Goal: Task Accomplishment & Management: Use online tool/utility

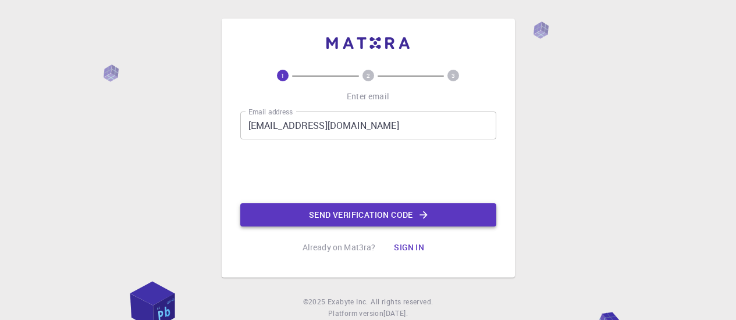
click at [332, 219] on button "Send verification code" at bounding box center [368, 215] width 256 height 23
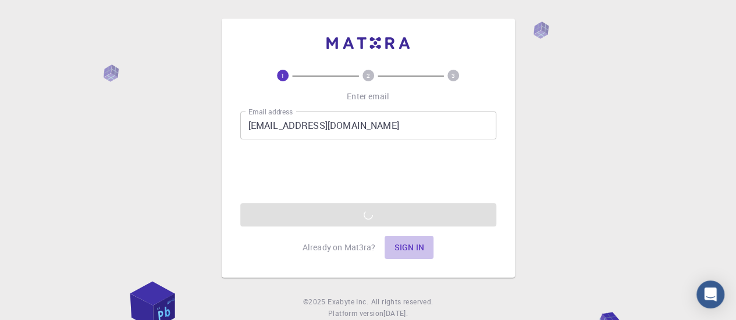
click at [414, 246] on button "Sign in" at bounding box center [408, 247] width 49 height 23
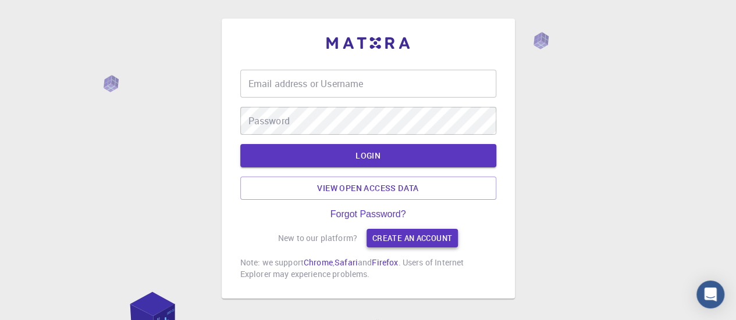
type input "naeemakhtar"
click at [319, 92] on input "naeemakhtar" at bounding box center [368, 84] width 256 height 28
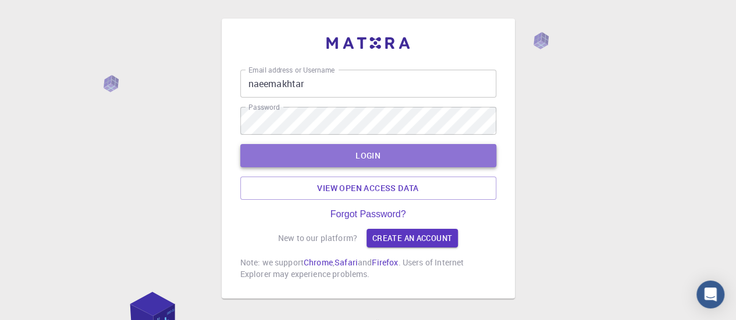
click at [276, 156] on button "LOGIN" at bounding box center [368, 155] width 256 height 23
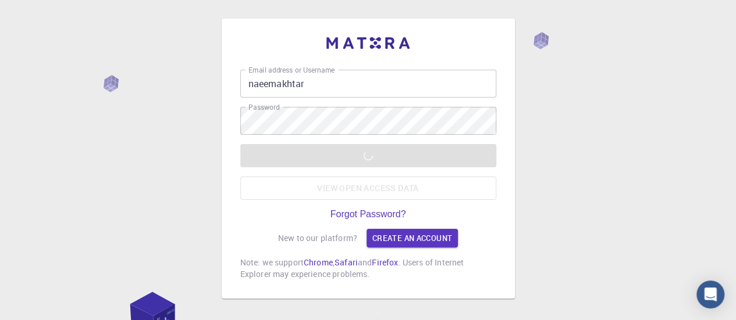
click at [363, 162] on div "LOGIN View open access data" at bounding box center [368, 172] width 256 height 56
click at [396, 237] on link "Create an account" at bounding box center [411, 238] width 91 height 19
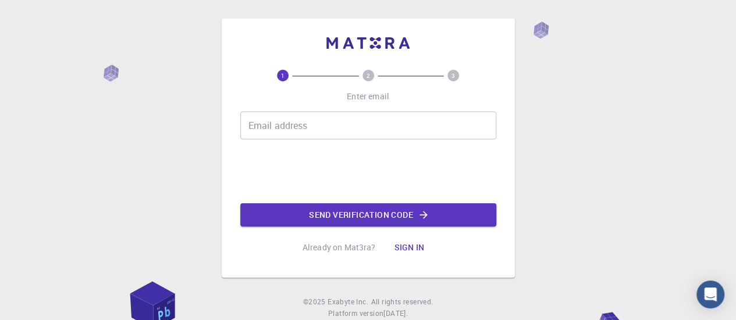
click at [276, 118] on div "Email address Email address" at bounding box center [368, 126] width 256 height 28
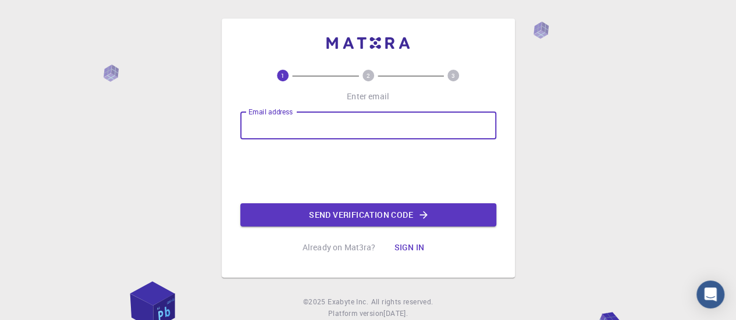
click at [316, 129] on input "Email address" at bounding box center [368, 126] width 256 height 28
click at [316, 126] on input "naee" at bounding box center [368, 126] width 256 height 28
type input "[EMAIL_ADDRESS][DOMAIN_NAME]"
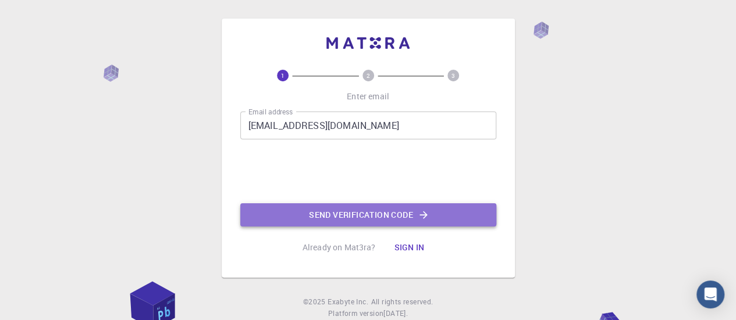
click at [341, 216] on button "Send verification code" at bounding box center [368, 215] width 256 height 23
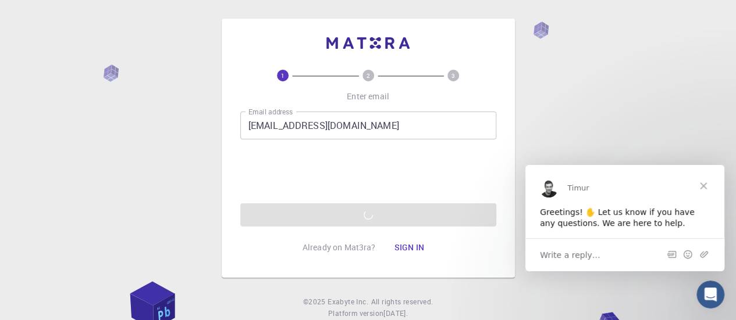
click at [574, 254] on span "Write a reply…" at bounding box center [570, 254] width 60 height 15
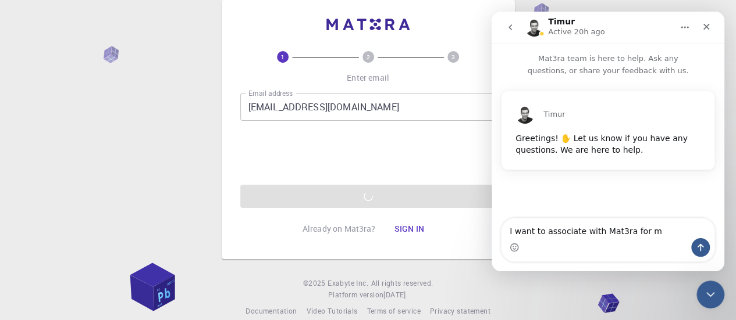
scroll to position [35, 0]
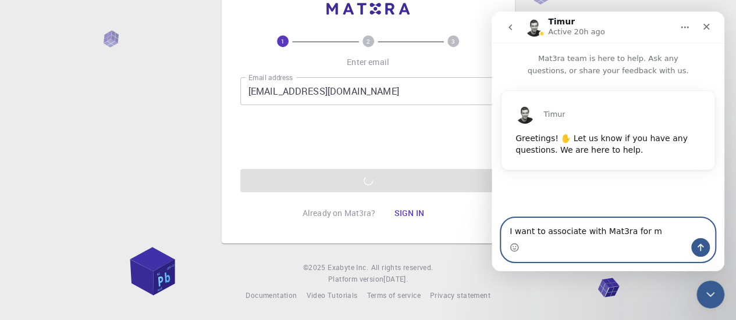
click at [645, 227] on textarea "I want to associate with Mat3ra for m" at bounding box center [607, 229] width 213 height 20
type textarea "I want to associate with Mat3ra for my research"
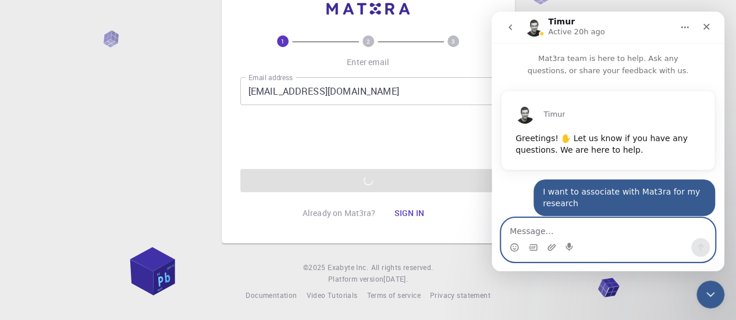
scroll to position [9, 0]
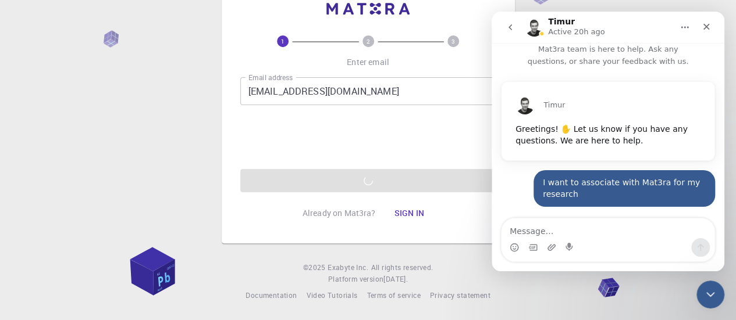
click at [420, 244] on div "1 2 3 Enter email Email address naeemakhtarmomin@rcub.ac.in Email address 0cAFc…" at bounding box center [368, 143] width 736 height 355
click at [418, 235] on div "1 2 3 Enter email Email address naeemakhtarmomin@rcub.ac.in Email address 0cAFc…" at bounding box center [368, 113] width 293 height 259
click at [336, 177] on div "Email address naeemakhtarmomin@rcub.ac.in Email address 0cAFcWeA460ijMCujztFw2x…" at bounding box center [368, 134] width 256 height 115
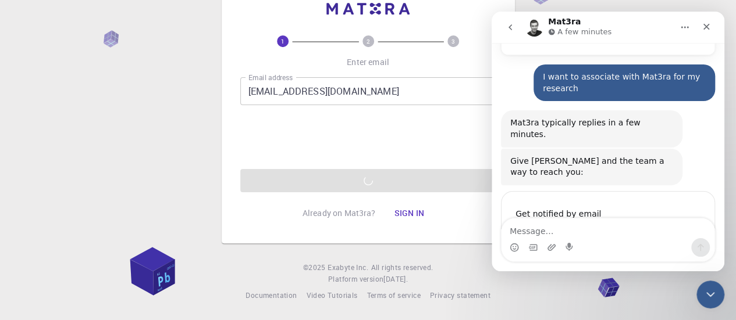
scroll to position [184, 0]
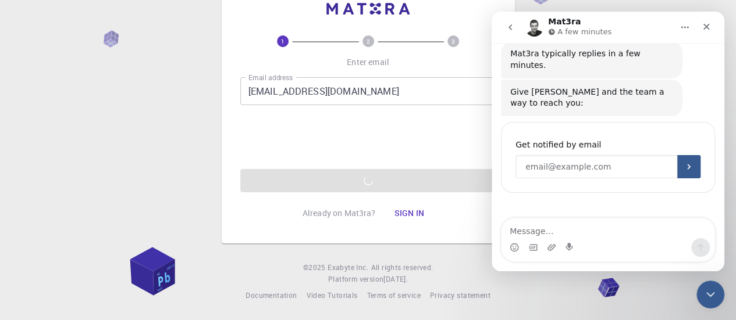
click at [572, 155] on input "Enter your email" at bounding box center [596, 166] width 162 height 23
type input "[EMAIL_ADDRESS][DOMAIN_NAME]"
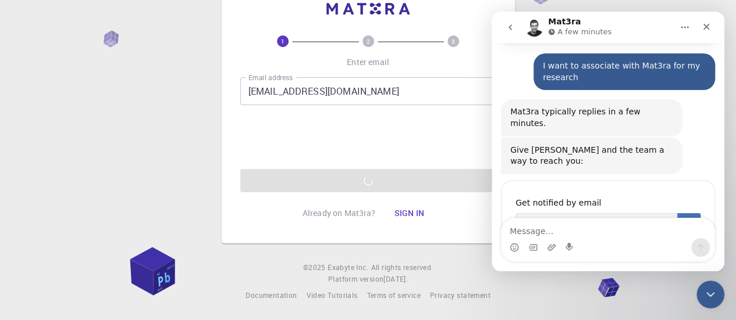
click at [687, 213] on button "Submit" at bounding box center [688, 224] width 23 height 23
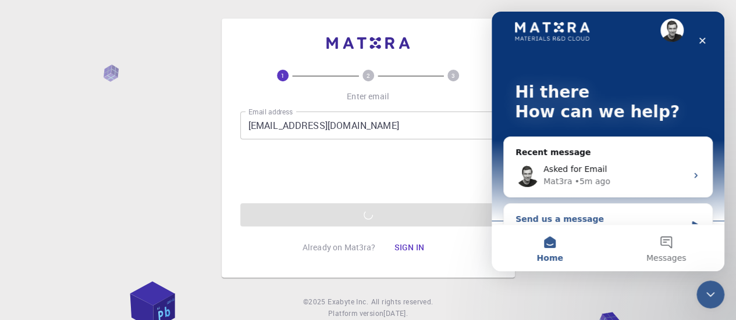
scroll to position [0, 0]
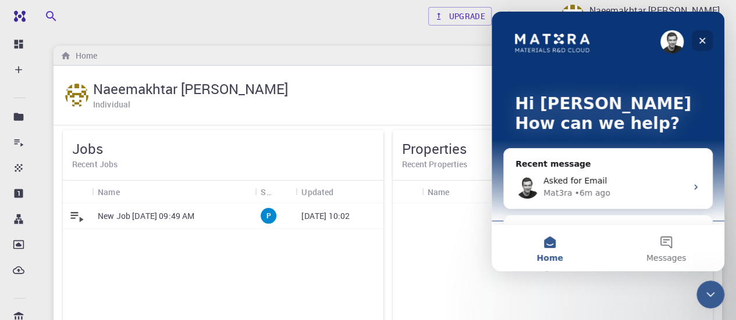
click at [707, 37] on div "Close" at bounding box center [702, 40] width 21 height 21
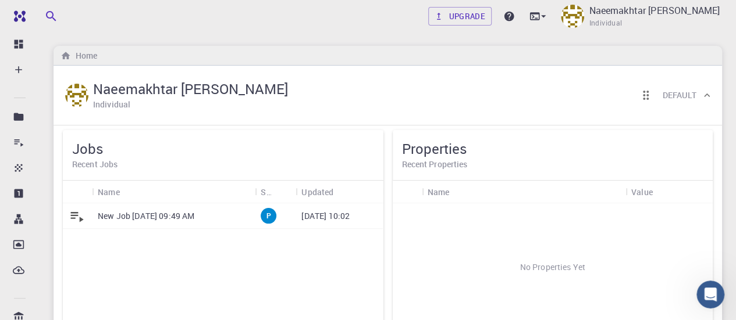
scroll to position [58, 0]
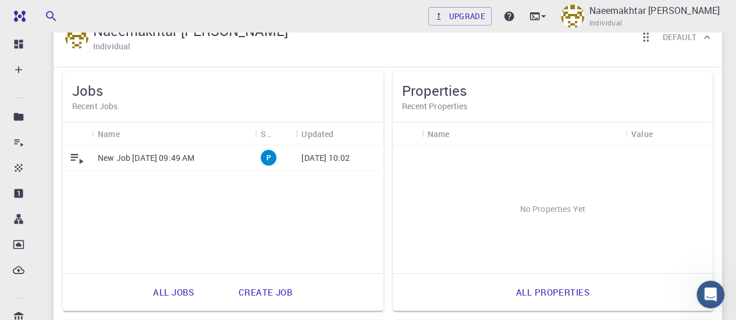
click at [79, 158] on icon at bounding box center [77, 158] width 16 height 16
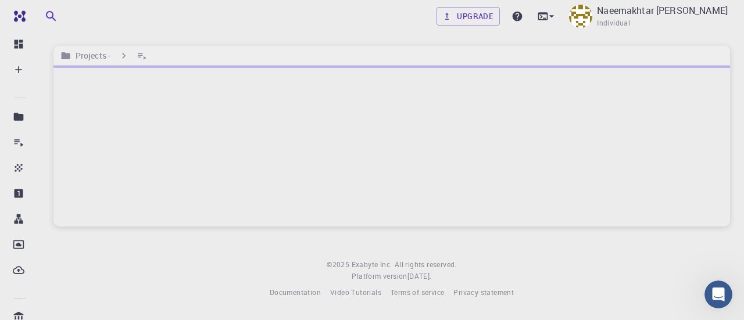
drag, startPoint x: 79, startPoint y: 158, endPoint x: 147, endPoint y: 158, distance: 68.0
click at [147, 158] on div at bounding box center [392, 146] width 677 height 161
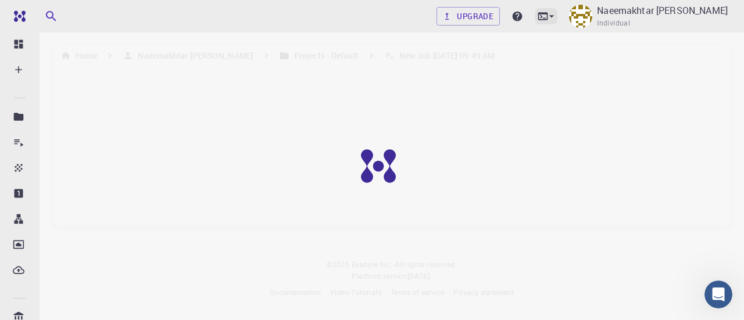
click at [558, 17] on icon at bounding box center [552, 16] width 12 height 12
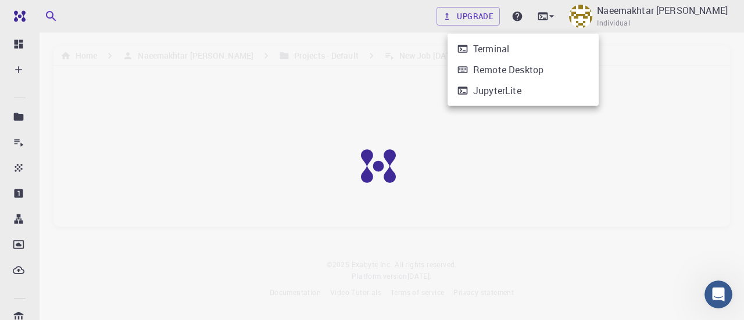
click at [540, 140] on div at bounding box center [372, 160] width 744 height 320
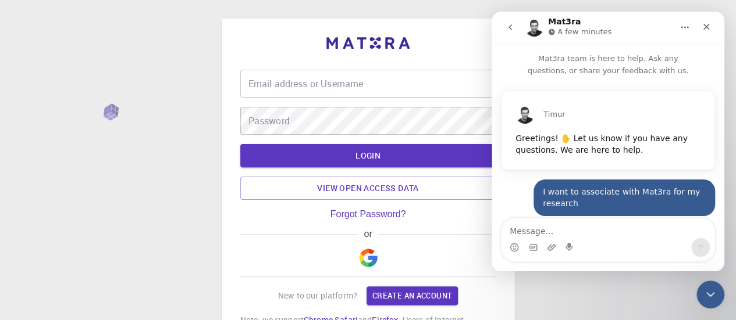
scroll to position [173, 0]
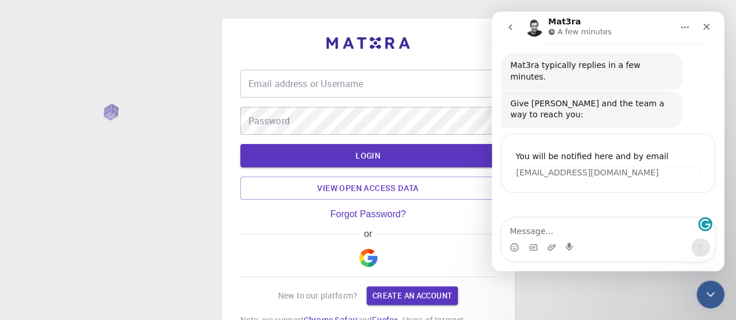
type input "naeemakhtar"
click at [316, 84] on input "naeemakhtar" at bounding box center [368, 84] width 256 height 28
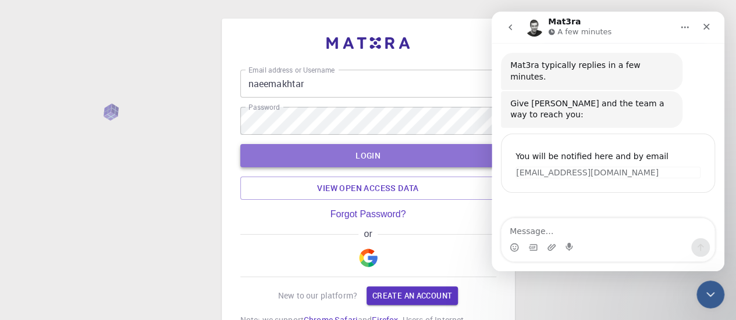
click at [278, 166] on button "LOGIN" at bounding box center [368, 155] width 256 height 23
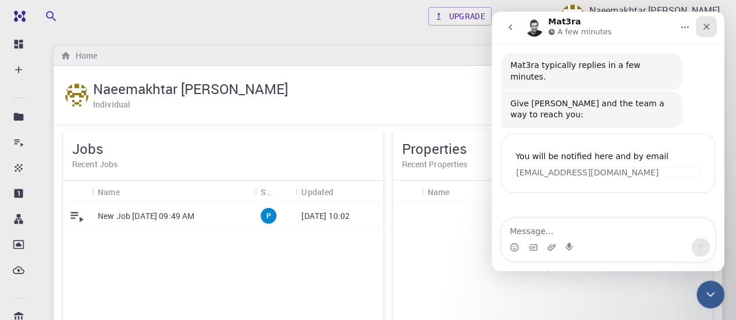
click at [700, 25] on div "Close" at bounding box center [706, 26] width 21 height 21
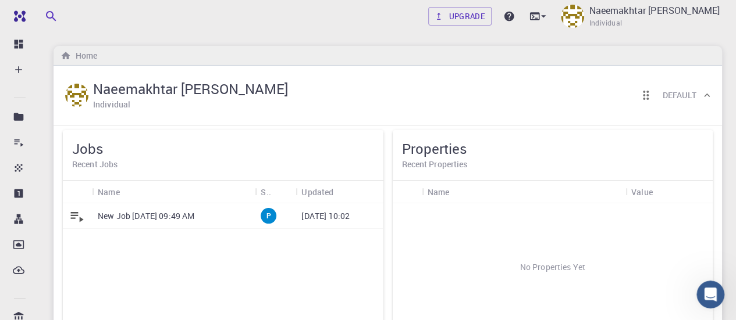
scroll to position [173, 0]
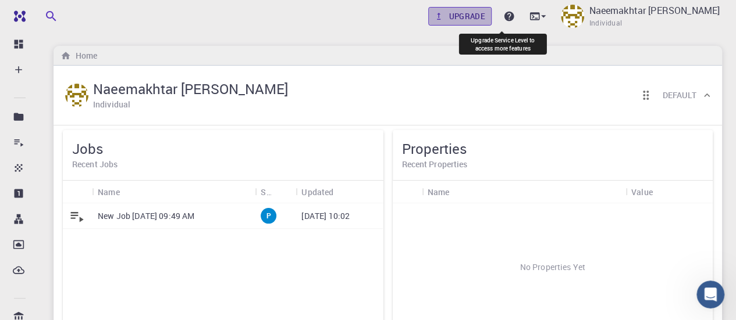
click at [487, 19] on link "Upgrade" at bounding box center [459, 16] width 63 height 19
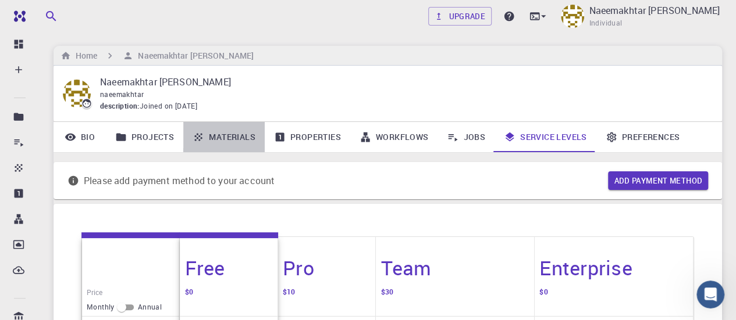
click at [209, 142] on link "Materials" at bounding box center [223, 137] width 81 height 30
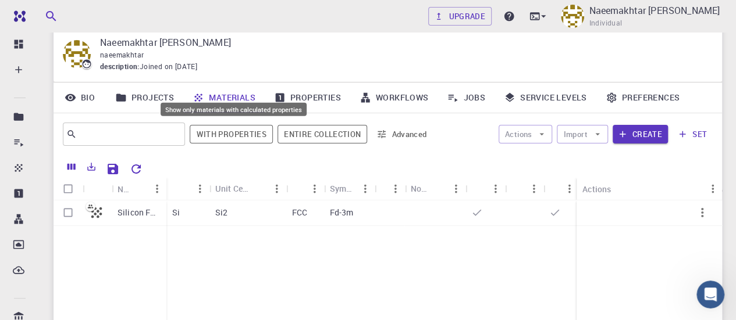
scroll to position [58, 0]
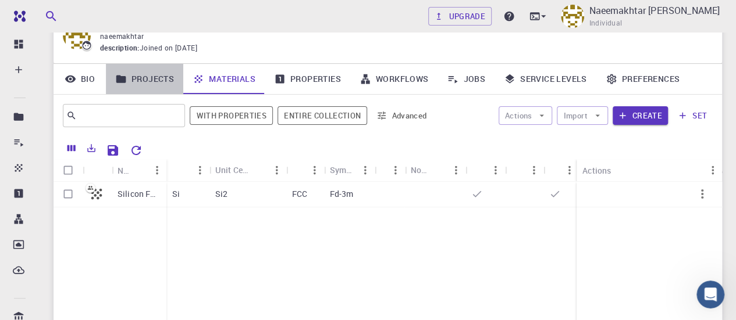
click at [141, 83] on link "Projects" at bounding box center [144, 79] width 77 height 30
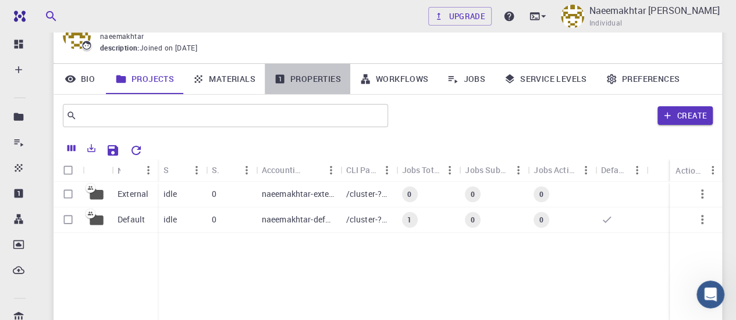
click at [321, 76] on link "Properties" at bounding box center [307, 79] width 85 height 30
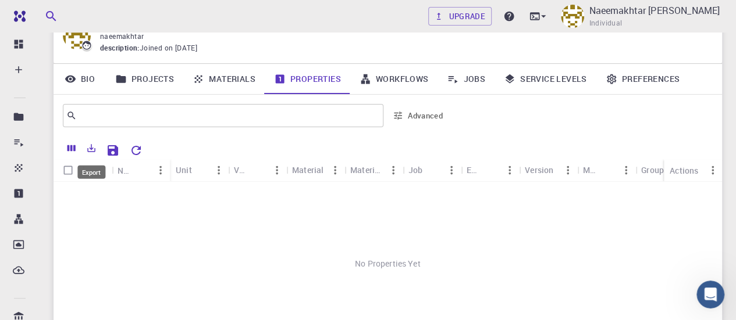
click at [92, 154] on button "Export" at bounding box center [91, 148] width 20 height 19
click at [251, 228] on div "No Properties Yet" at bounding box center [388, 264] width 668 height 164
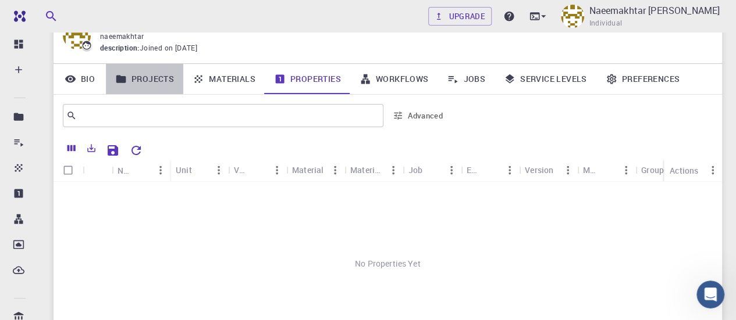
click at [151, 76] on link "Projects" at bounding box center [144, 79] width 77 height 30
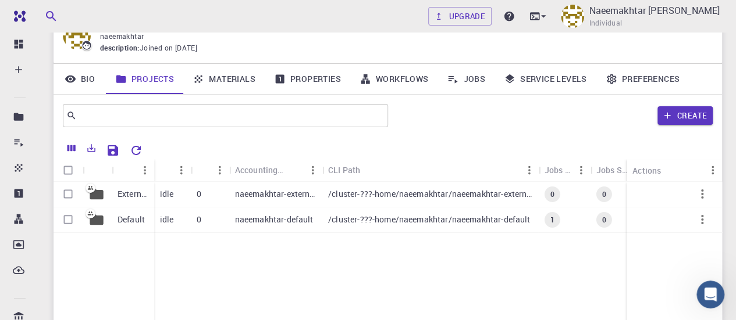
click at [234, 81] on link "Materials" at bounding box center [223, 79] width 81 height 30
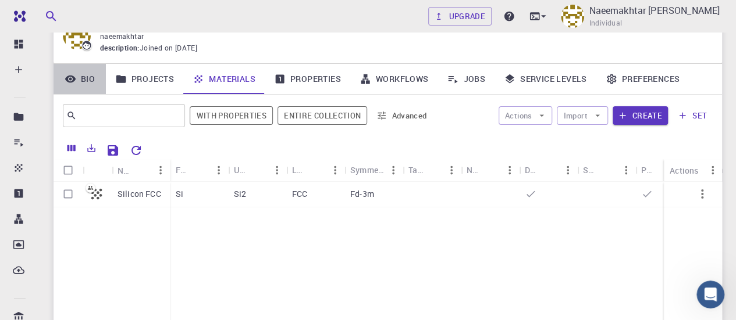
click at [79, 83] on link "Bio" at bounding box center [80, 79] width 52 height 30
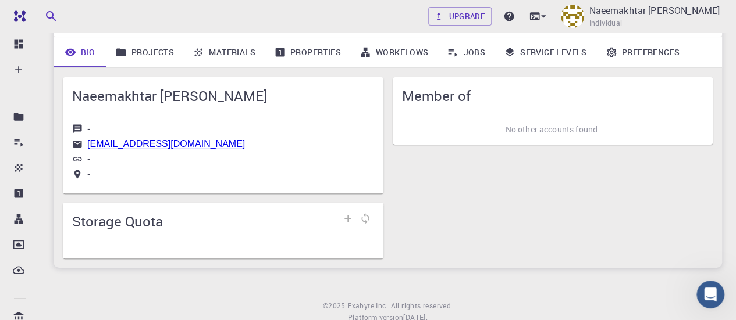
scroll to position [67, 0]
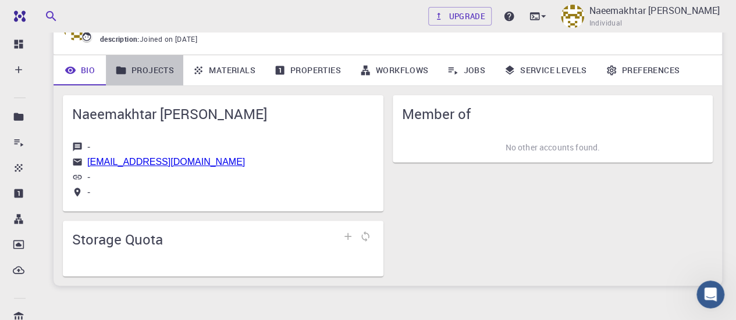
click at [134, 75] on link "Projects" at bounding box center [144, 70] width 77 height 30
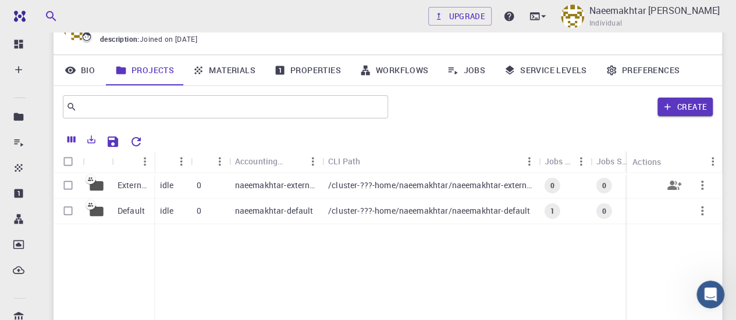
click at [703, 185] on icon "button" at bounding box center [702, 186] width 14 height 14
click at [697, 197] on icon at bounding box center [692, 196] width 10 height 6
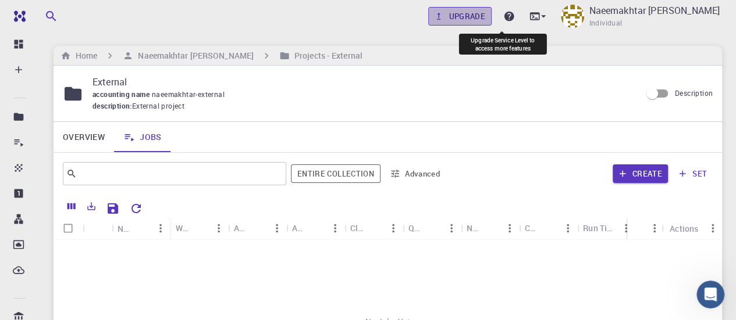
click at [440, 16] on icon at bounding box center [438, 16] width 3 height 7
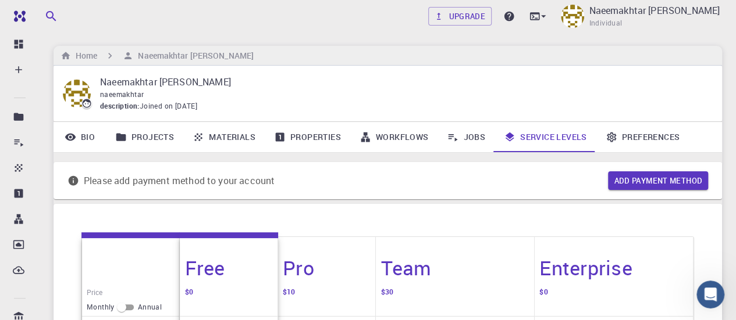
click at [161, 144] on link "Projects" at bounding box center [144, 137] width 77 height 30
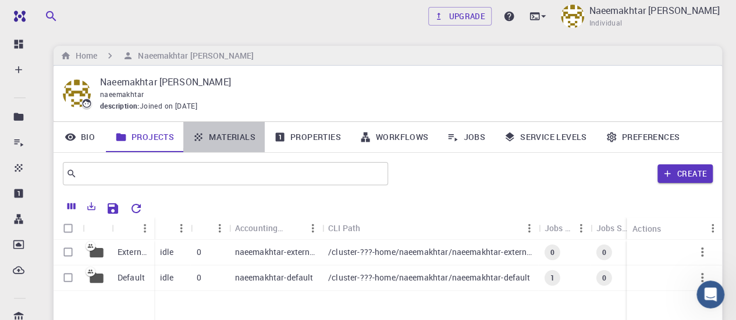
click at [209, 137] on link "Materials" at bounding box center [223, 137] width 81 height 30
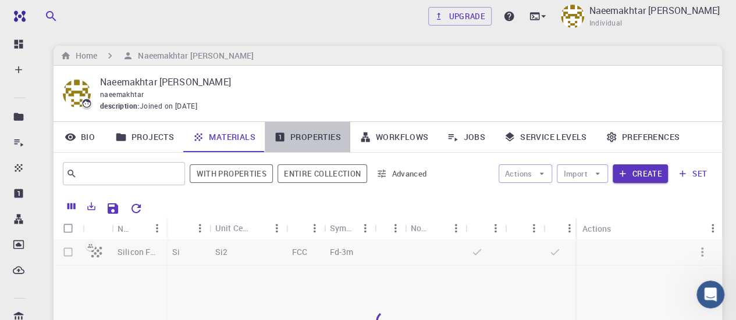
click at [305, 136] on link "Properties" at bounding box center [307, 137] width 85 height 30
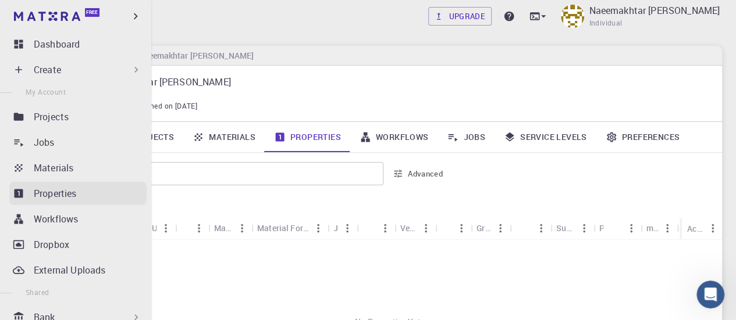
click at [19, 194] on icon at bounding box center [19, 194] width 12 height 12
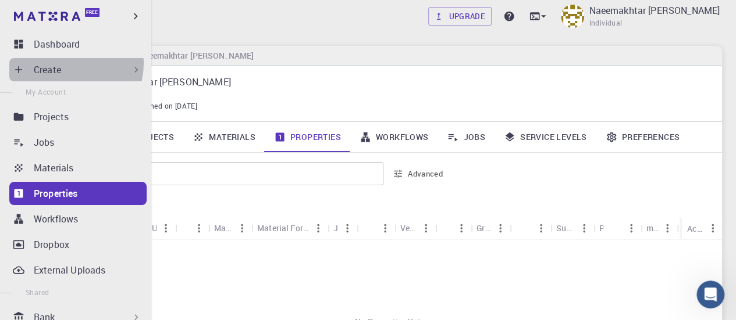
click at [60, 63] on p "Create" at bounding box center [47, 70] width 27 height 14
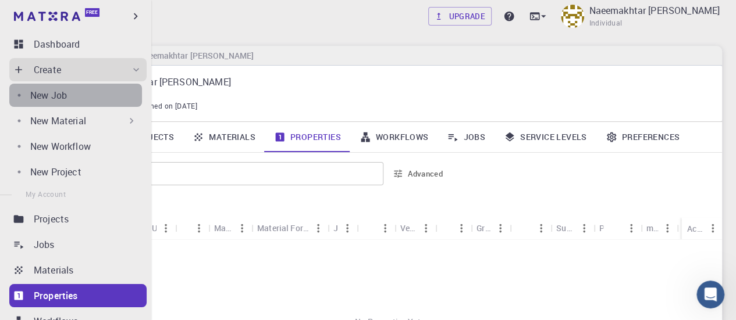
click at [79, 102] on div "New Job" at bounding box center [86, 95] width 112 height 14
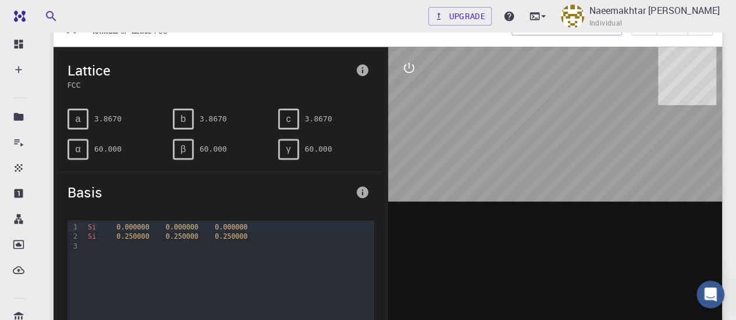
scroll to position [116, 0]
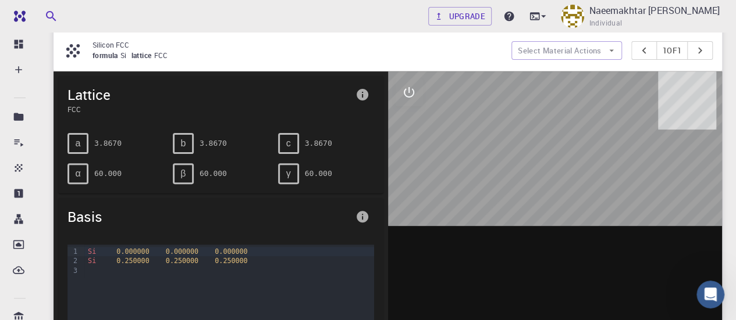
drag, startPoint x: 529, startPoint y: 115, endPoint x: 557, endPoint y: 166, distance: 58.1
click at [557, 166] on div at bounding box center [555, 253] width 334 height 362
drag, startPoint x: 558, startPoint y: 160, endPoint x: 536, endPoint y: 164, distance: 21.9
click at [536, 164] on div at bounding box center [555, 253] width 334 height 362
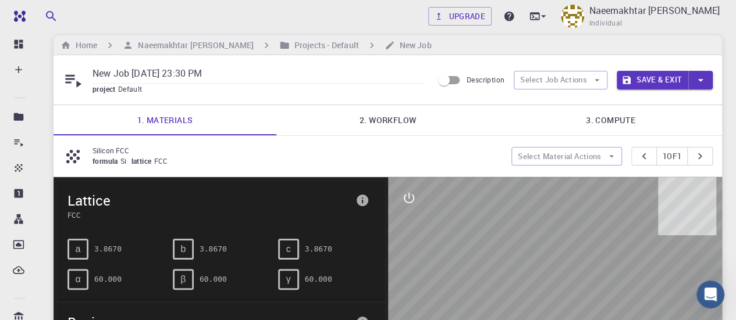
scroll to position [0, 0]
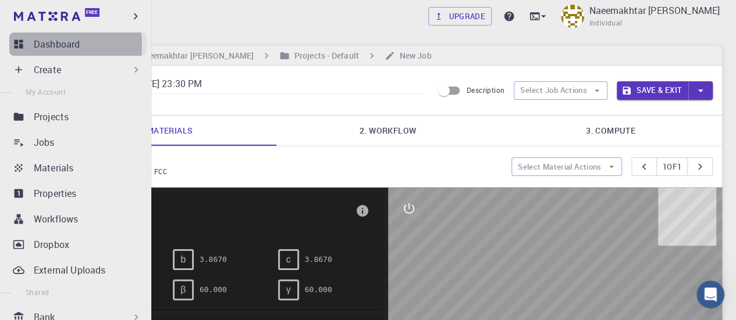
click at [14, 45] on icon at bounding box center [19, 44] width 12 height 12
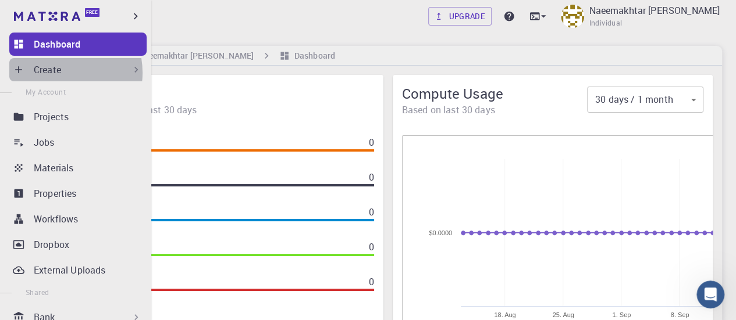
click at [56, 73] on p "Create" at bounding box center [47, 70] width 27 height 14
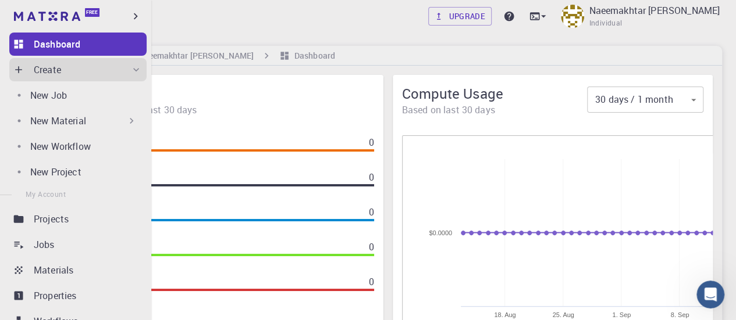
click at [77, 127] on p "New Material" at bounding box center [58, 121] width 56 height 14
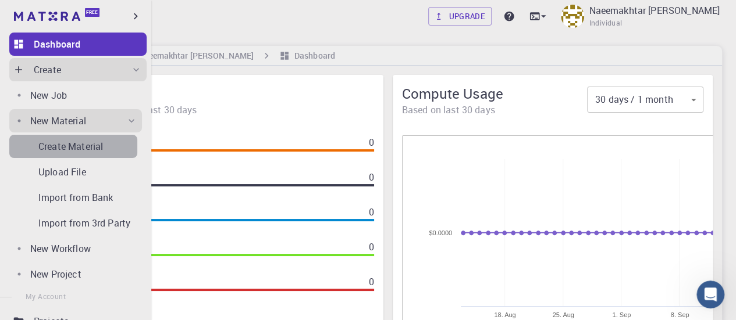
click at [86, 147] on p "Create Material" at bounding box center [70, 147] width 65 height 14
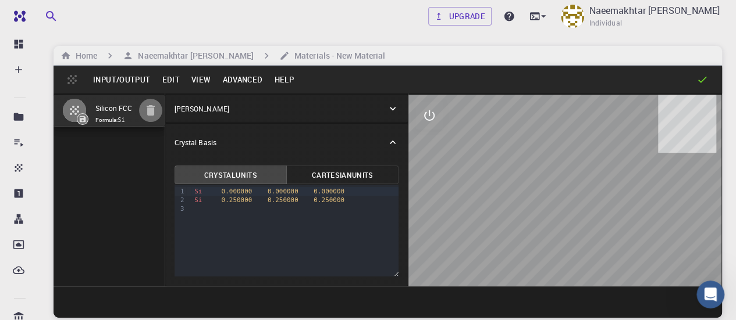
click at [154, 109] on icon "button" at bounding box center [151, 110] width 8 height 10
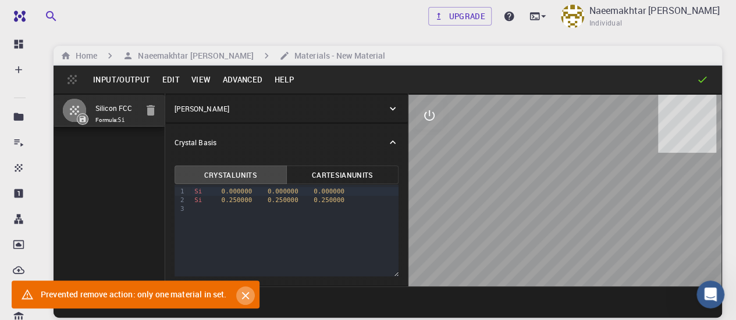
click at [249, 300] on icon "Close" at bounding box center [245, 297] width 8 height 8
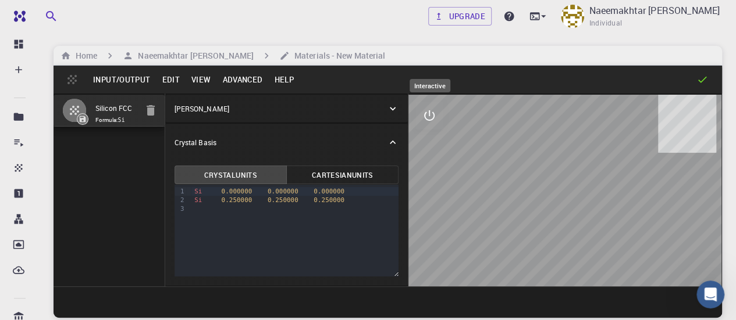
click at [423, 122] on icon "interactive" at bounding box center [429, 116] width 14 height 14
click at [429, 151] on button "view" at bounding box center [429, 144] width 28 height 28
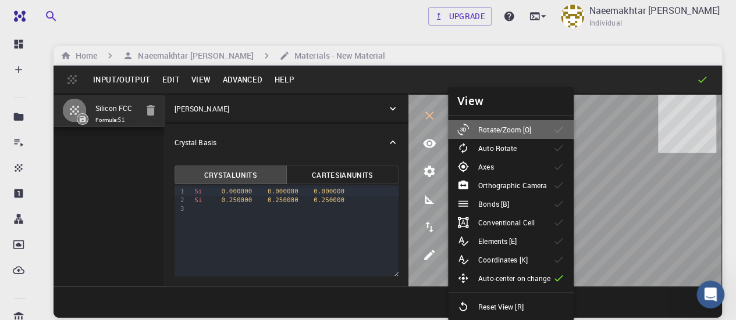
click at [473, 128] on div at bounding box center [467, 130] width 21 height 12
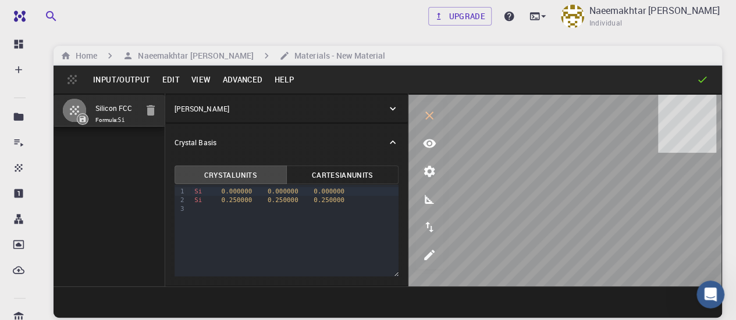
click at [144, 82] on button "Input/Output" at bounding box center [121, 79] width 69 height 19
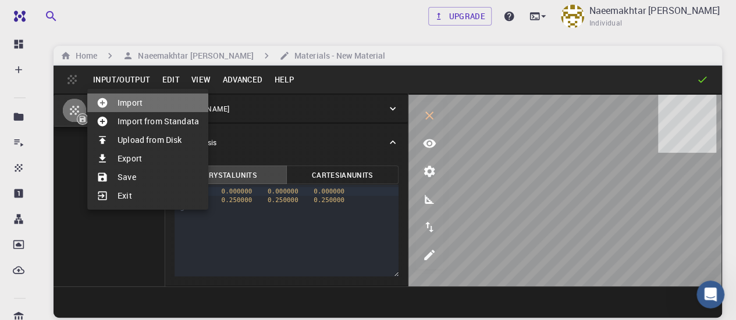
click at [137, 104] on li "Import" at bounding box center [147, 103] width 121 height 19
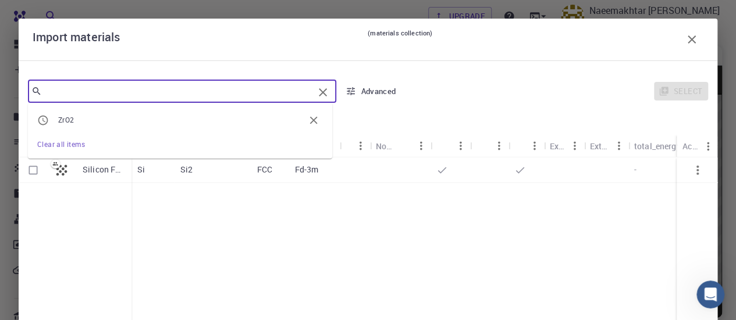
click at [112, 95] on input "text" at bounding box center [178, 91] width 272 height 16
click at [111, 119] on span "ZrO2" at bounding box center [181, 121] width 246 height 12
type input "ZrO2"
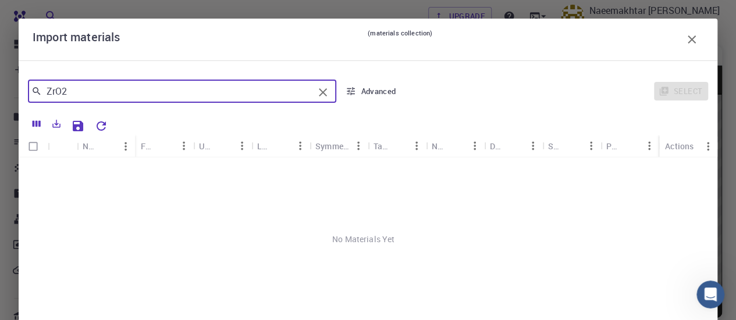
click at [686, 41] on icon "button" at bounding box center [692, 40] width 14 height 14
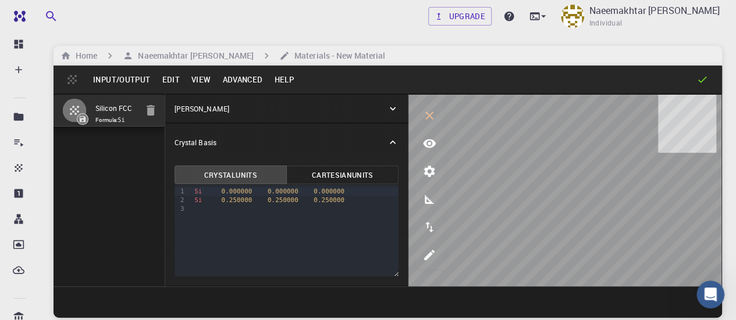
click at [240, 80] on button "Advanced" at bounding box center [242, 79] width 52 height 19
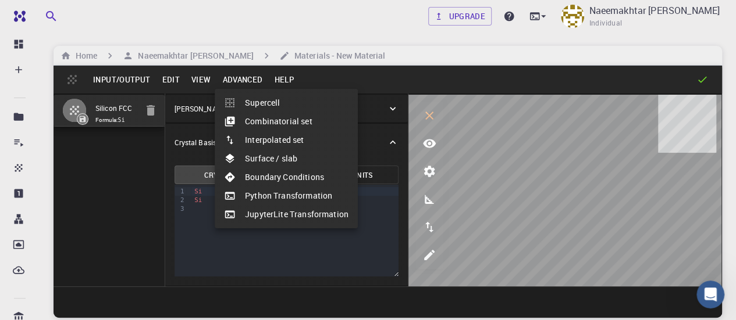
click at [209, 82] on div at bounding box center [368, 160] width 736 height 320
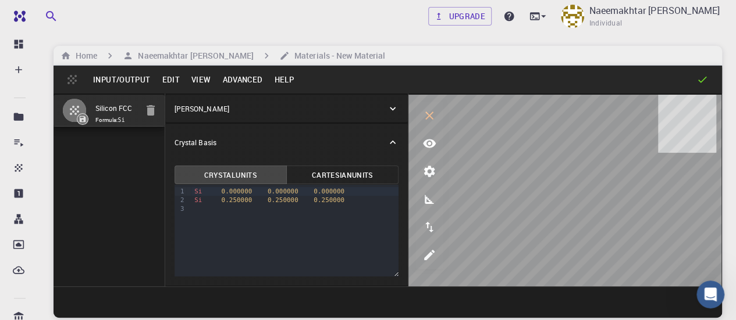
click at [202, 80] on button "View" at bounding box center [201, 79] width 31 height 19
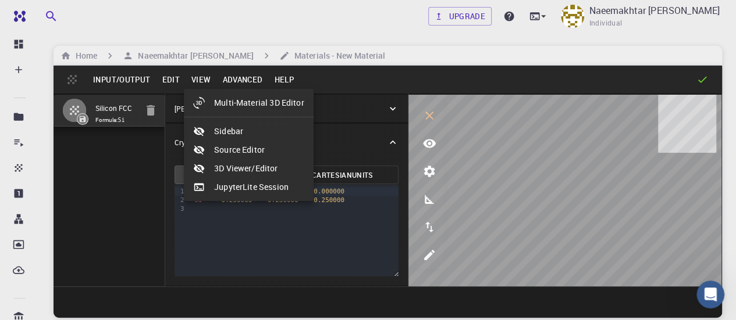
click at [166, 80] on div at bounding box center [368, 160] width 736 height 320
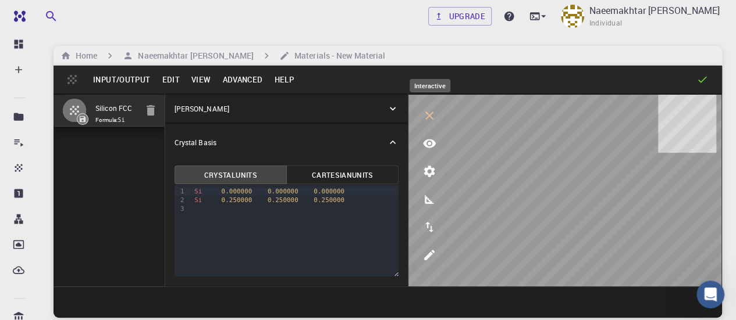
click at [427, 116] on icon "interactive" at bounding box center [429, 116] width 14 height 14
click at [148, 112] on icon "button" at bounding box center [151, 110] width 8 height 10
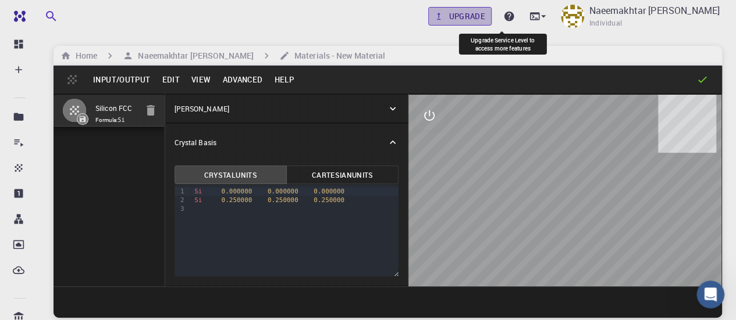
click at [491, 13] on link "Upgrade" at bounding box center [459, 16] width 63 height 19
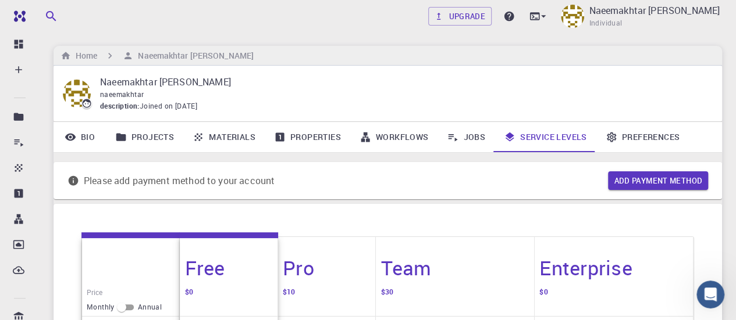
click at [667, 197] on div "Please add payment method to your account Add payment method" at bounding box center [388, 180] width 668 height 37
click at [657, 177] on button "Add payment method" at bounding box center [658, 181] width 100 height 19
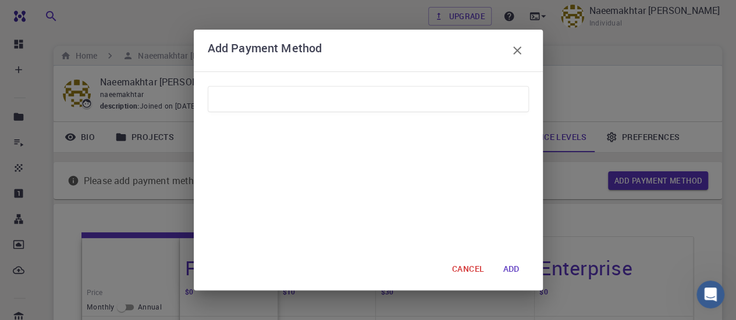
click at [518, 52] on icon "button" at bounding box center [517, 51] width 14 height 14
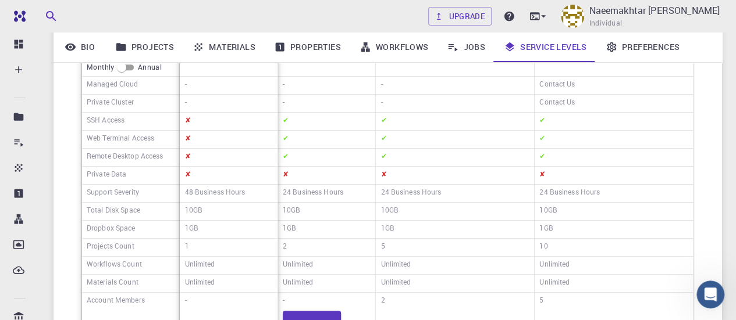
scroll to position [135, 0]
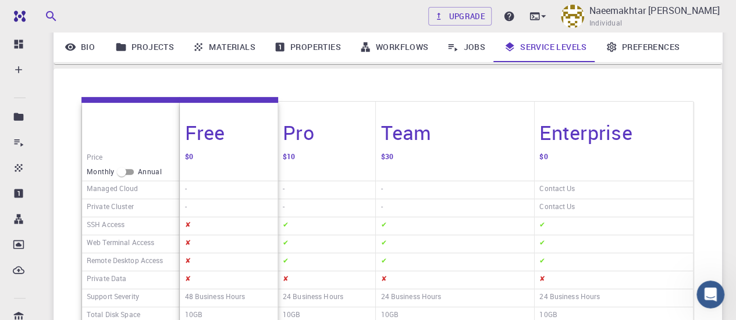
click at [128, 172] on input "checkbox" at bounding box center [122, 172] width 42 height 14
checkbox input "true"
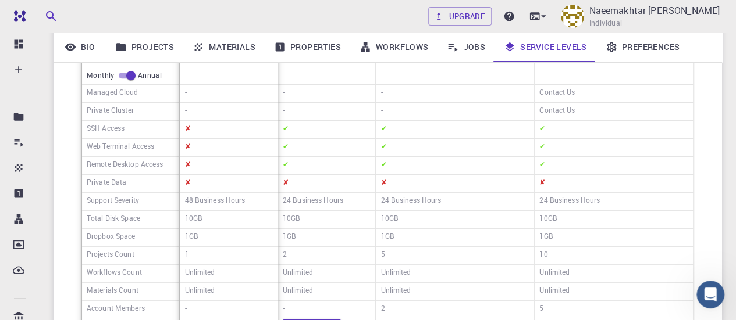
scroll to position [0, 0]
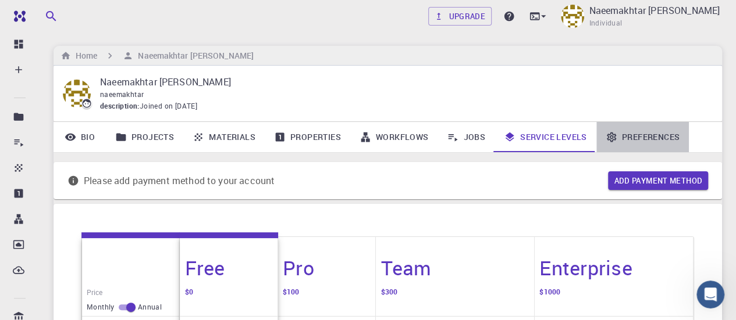
click at [633, 132] on link "Preferences" at bounding box center [642, 137] width 92 height 30
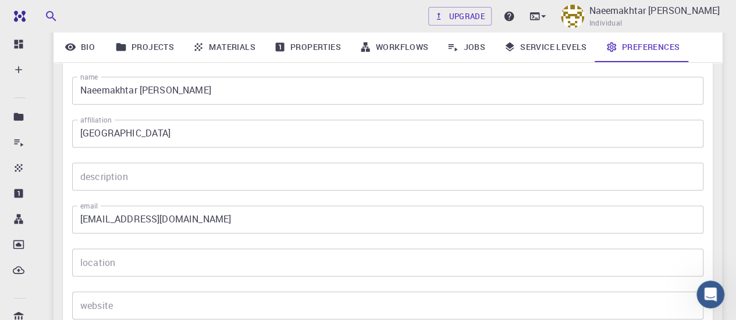
scroll to position [233, 0]
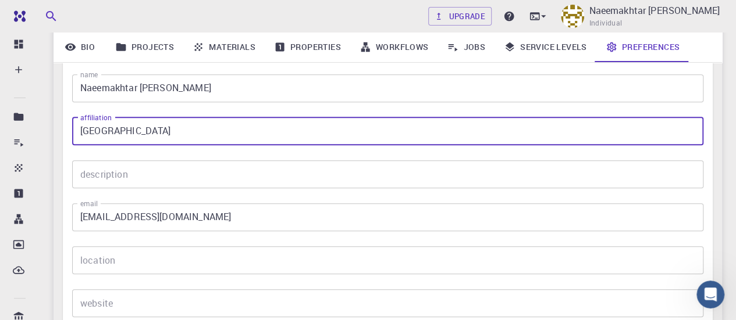
click at [190, 130] on input "[GEOGRAPHIC_DATA]" at bounding box center [387, 131] width 631 height 28
drag, startPoint x: 190, startPoint y: 130, endPoint x: 61, endPoint y: 146, distance: 129.6
type input "[PERSON_NAME][GEOGRAPHIC_DATA] Belagavi"
click at [158, 212] on input "[EMAIL_ADDRESS][DOMAIN_NAME]" at bounding box center [387, 218] width 631 height 28
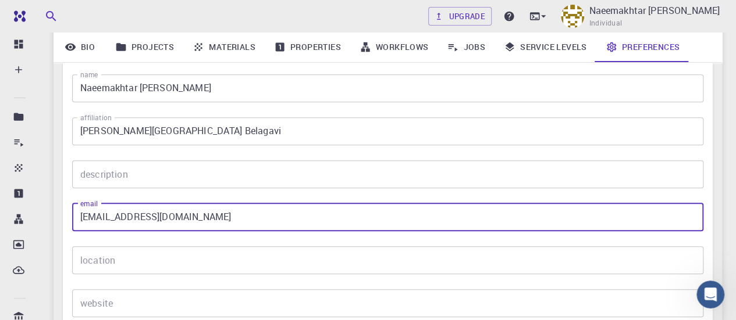
drag, startPoint x: 244, startPoint y: 221, endPoint x: 136, endPoint y: 223, distance: 107.6
click at [136, 223] on input "[EMAIL_ADDRESS][DOMAIN_NAME]" at bounding box center [387, 218] width 631 height 28
type input "[EMAIL_ADDRESS][DOMAIN_NAME]"
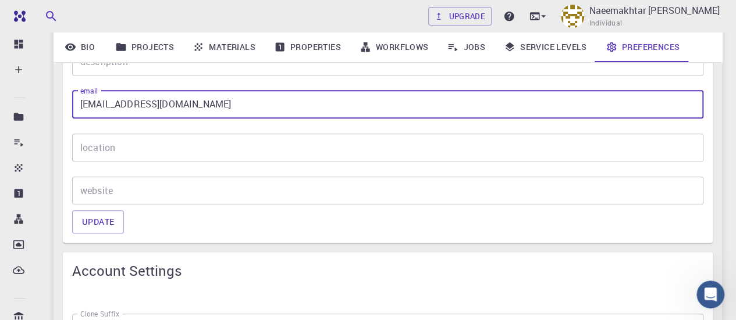
scroll to position [349, 0]
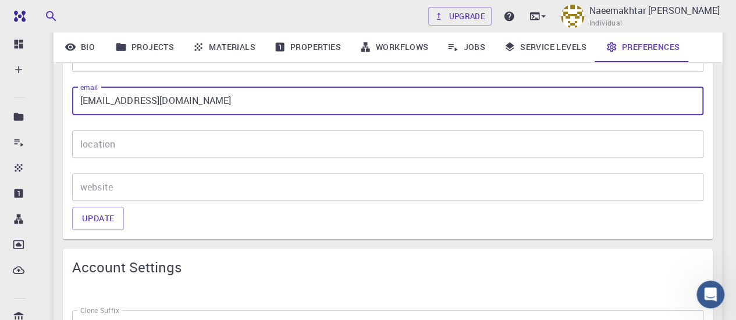
click at [154, 138] on input "location" at bounding box center [387, 144] width 631 height 28
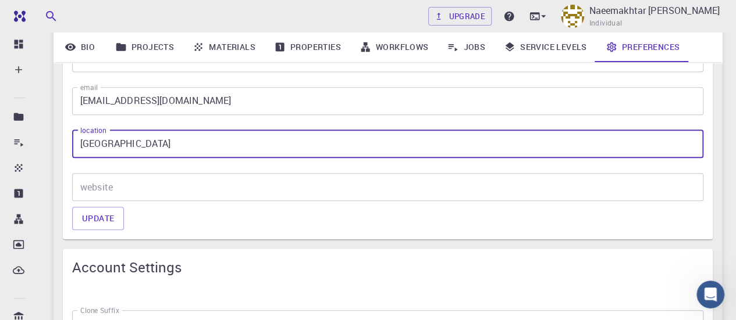
type input "[GEOGRAPHIC_DATA]"
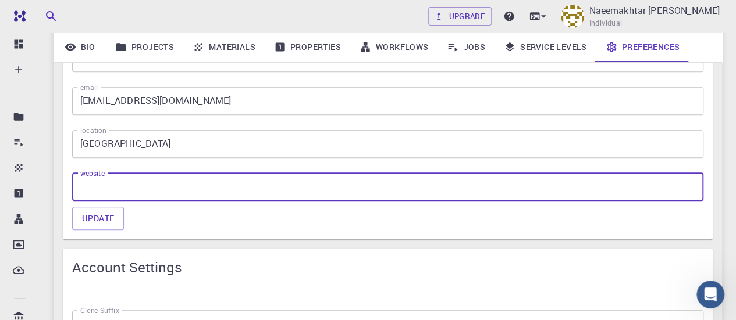
click at [155, 184] on input "website" at bounding box center [387, 187] width 631 height 28
type input "www.rcub.a.cin"
click at [186, 208] on form "name [PERSON_NAME] name affiliation [PERSON_NAME][GEOGRAPHIC_DATA] Belagavi aff…" at bounding box center [387, 86] width 631 height 287
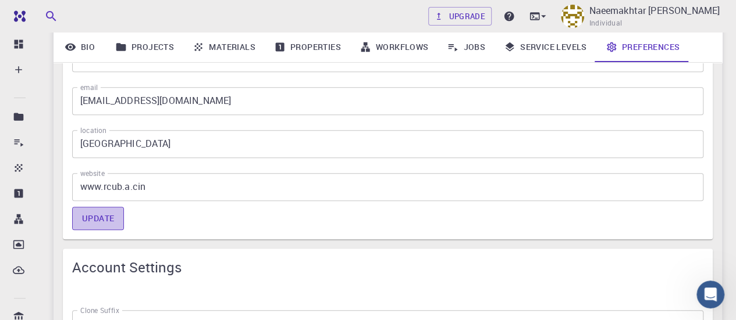
click at [113, 222] on button "Update" at bounding box center [98, 218] width 52 height 23
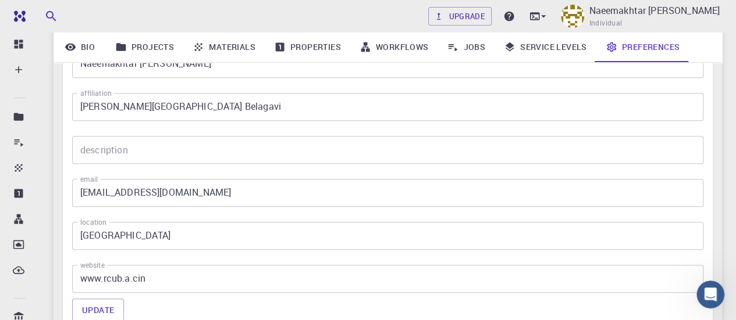
scroll to position [233, 0]
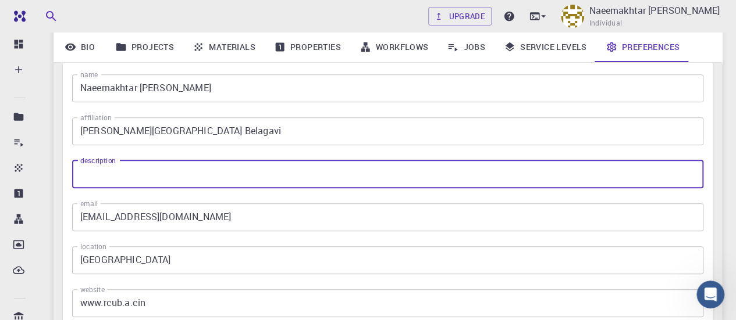
click at [162, 182] on input "description" at bounding box center [387, 175] width 631 height 28
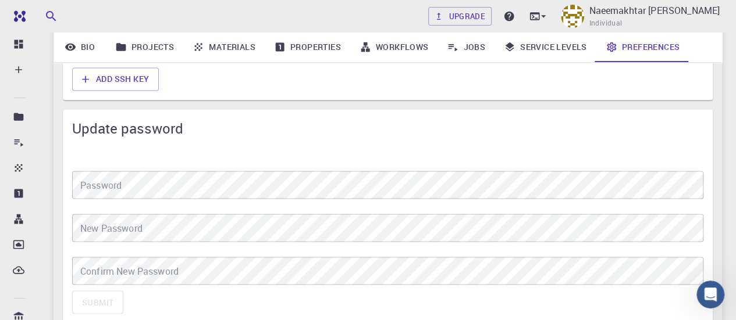
scroll to position [979, 0]
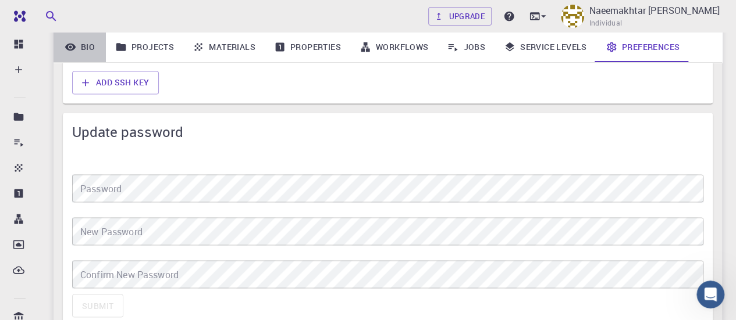
click at [98, 51] on link "Bio" at bounding box center [80, 47] width 52 height 30
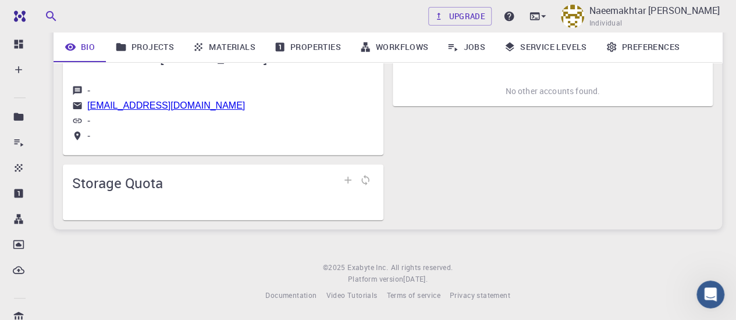
click at [145, 101] on link "[EMAIL_ADDRESS][DOMAIN_NAME]" at bounding box center [166, 106] width 158 height 10
click at [611, 230] on div "Upgrade Naeemakhtar [PERSON_NAME] Individual Home Naeemakhtar [PERSON_NAME] Nae…" at bounding box center [388, 98] width 696 height 443
drag, startPoint x: 586, startPoint y: 172, endPoint x: 20, endPoint y: 44, distance: 580.2
click at [20, 44] on icon at bounding box center [19, 44] width 9 height 9
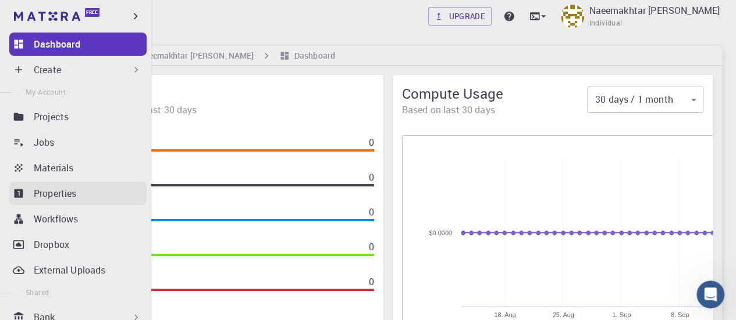
click at [45, 194] on p "Properties" at bounding box center [55, 194] width 43 height 14
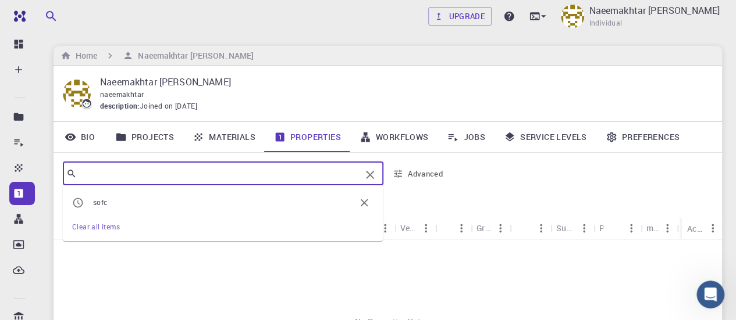
click at [143, 175] on input "text" at bounding box center [219, 174] width 284 height 16
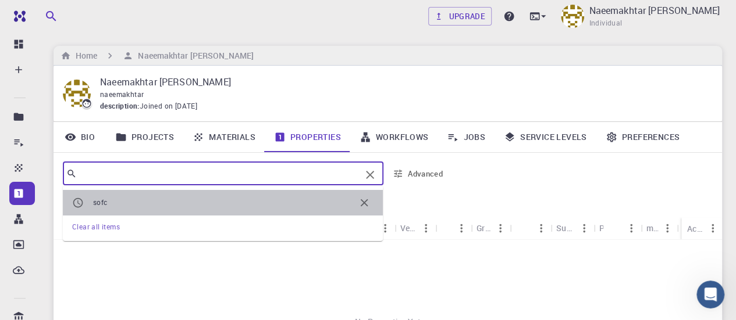
click at [142, 199] on span "sofc" at bounding box center [224, 203] width 262 height 12
type input "sofc"
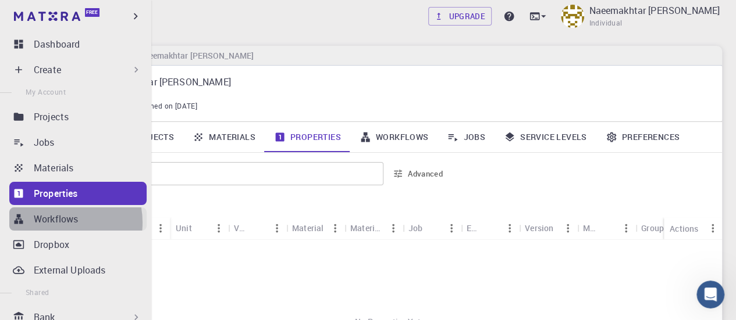
click at [55, 223] on p "Workflows" at bounding box center [56, 219] width 44 height 14
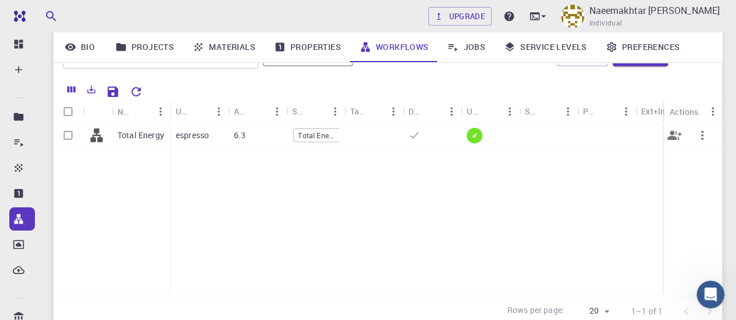
scroll to position [0, 2]
click at [180, 135] on p "espresso" at bounding box center [192, 136] width 33 height 12
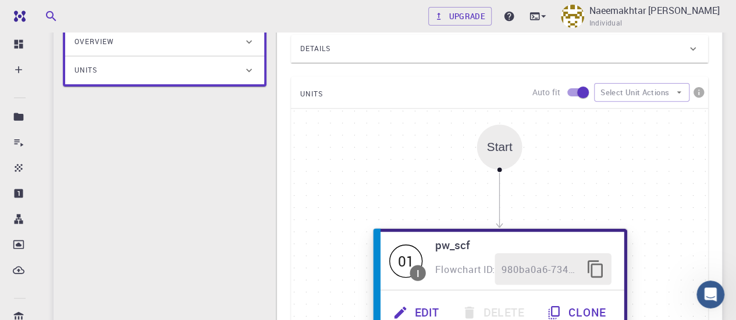
scroll to position [233, 0]
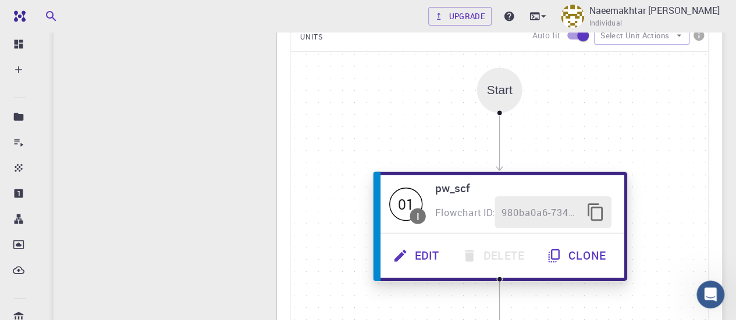
click at [534, 195] on h6 "pw_scf" at bounding box center [523, 188] width 176 height 17
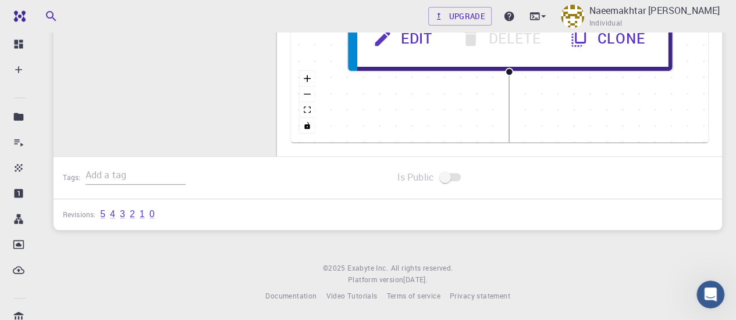
scroll to position [491, 0]
click at [457, 179] on span at bounding box center [451, 177] width 20 height 8
click at [456, 178] on span at bounding box center [451, 177] width 20 height 8
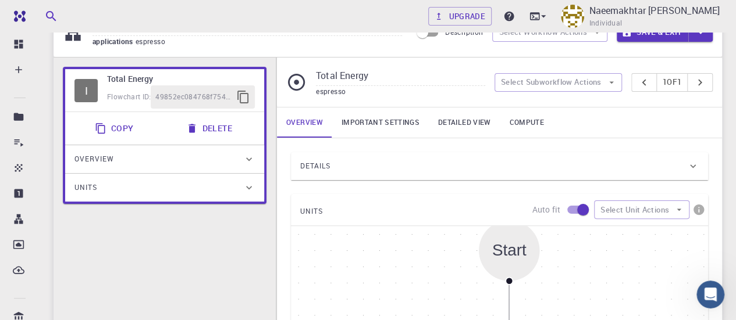
scroll to position [0, 0]
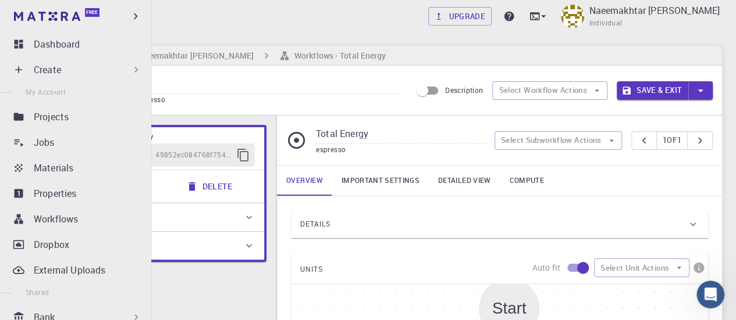
click at [54, 72] on p "Create" at bounding box center [47, 70] width 27 height 14
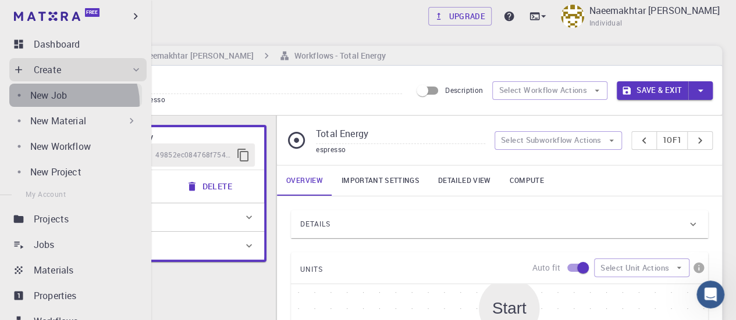
click at [72, 103] on link "New Job" at bounding box center [75, 95] width 133 height 23
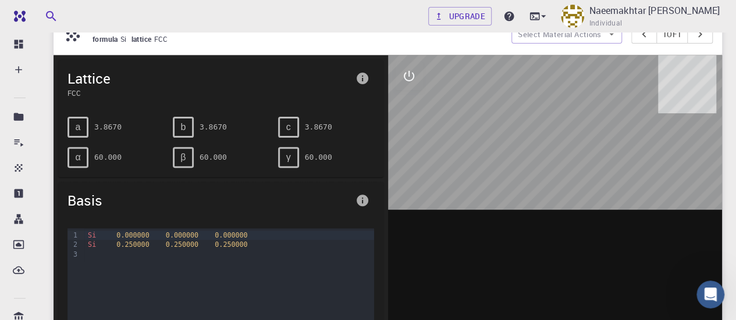
scroll to position [16, 0]
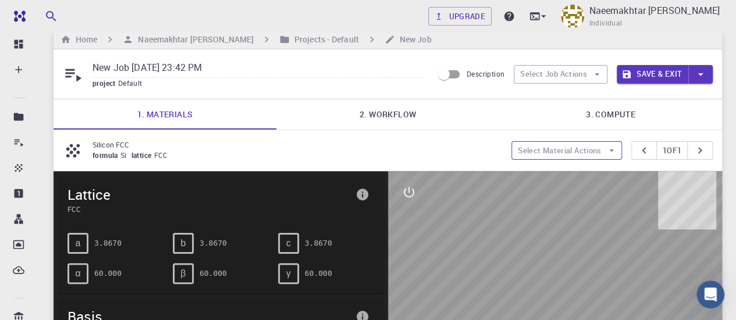
click at [584, 145] on button "Select Material Actions" at bounding box center [566, 150] width 111 height 19
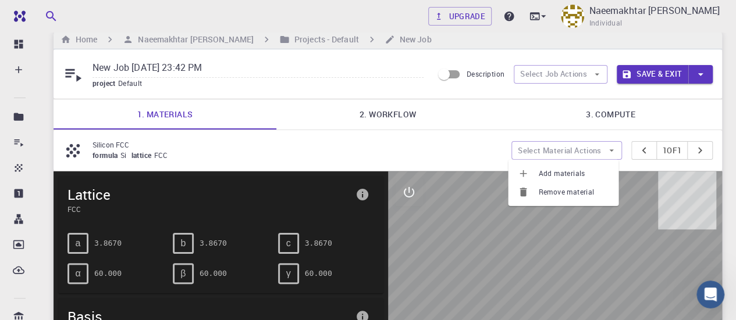
click at [573, 166] on li "Add materials" at bounding box center [563, 174] width 111 height 19
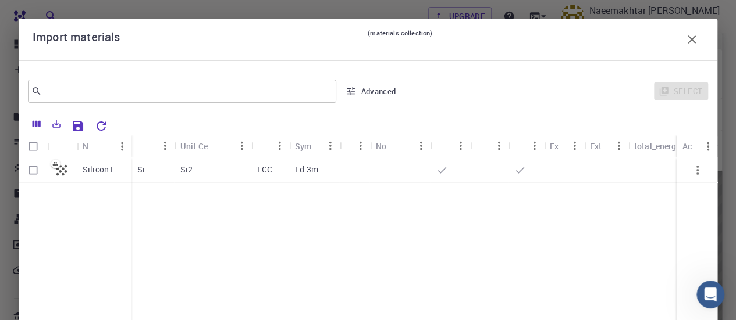
scroll to position [69, 0]
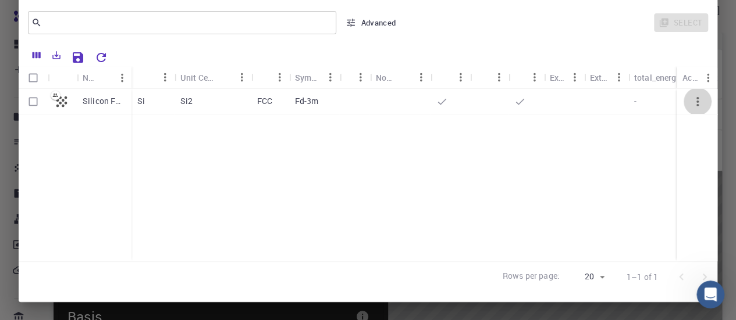
click at [690, 101] on icon "button" at bounding box center [697, 102] width 14 height 14
click at [690, 105] on icon "button" at bounding box center [697, 102] width 14 height 14
click at [34, 102] on input "Select row" at bounding box center [33, 102] width 22 height 22
checkbox input "true"
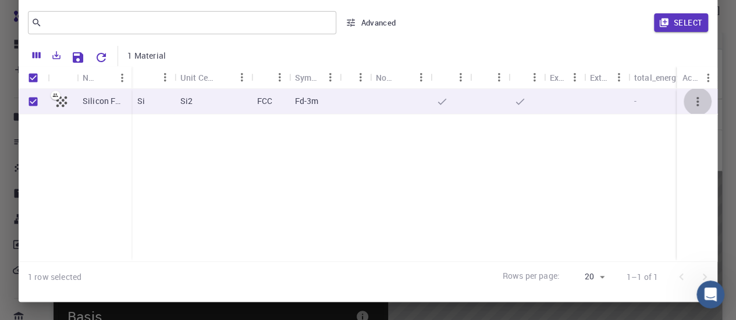
click at [693, 97] on icon "button" at bounding box center [697, 102] width 14 height 14
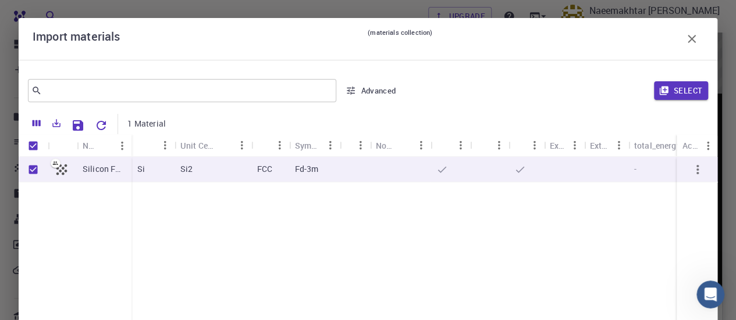
scroll to position [0, 0]
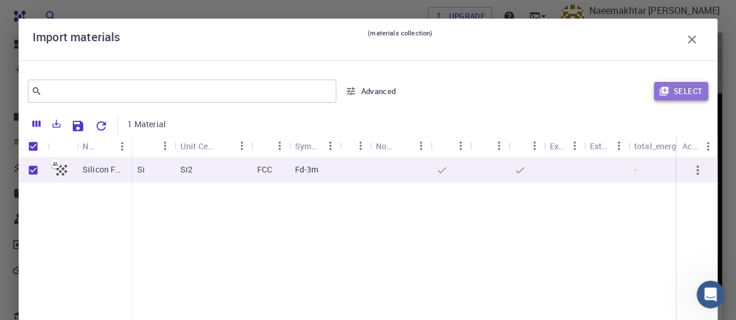
click at [674, 94] on button "Select" at bounding box center [681, 91] width 54 height 19
type input "New Job [DATE] 23:42 PM {{ material.formula }}"
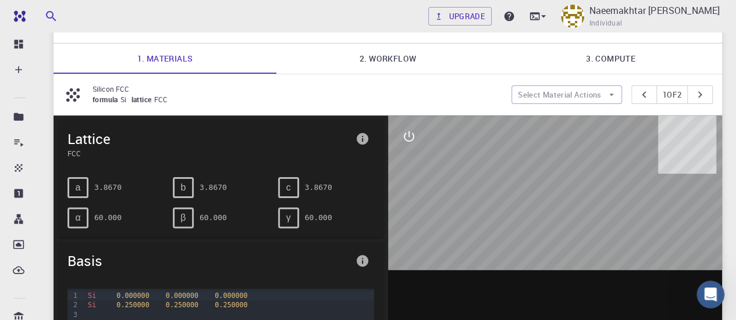
scroll to position [58, 0]
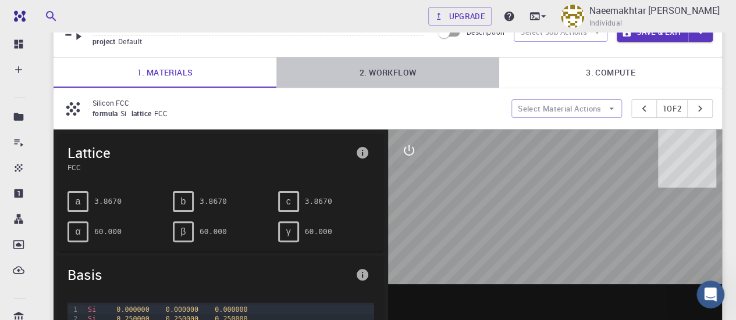
click at [402, 75] on link "2. Workflow" at bounding box center [387, 73] width 223 height 30
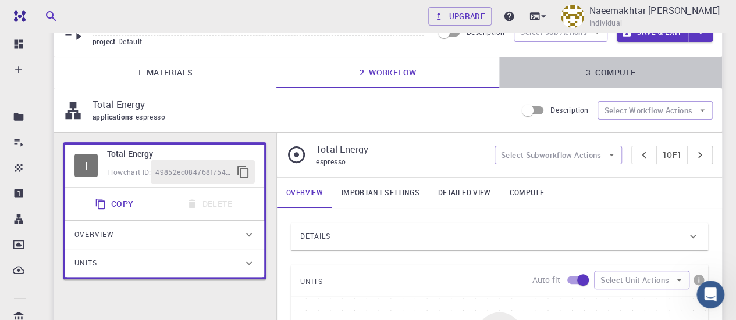
click at [619, 63] on link "3. Compute" at bounding box center [610, 73] width 223 height 30
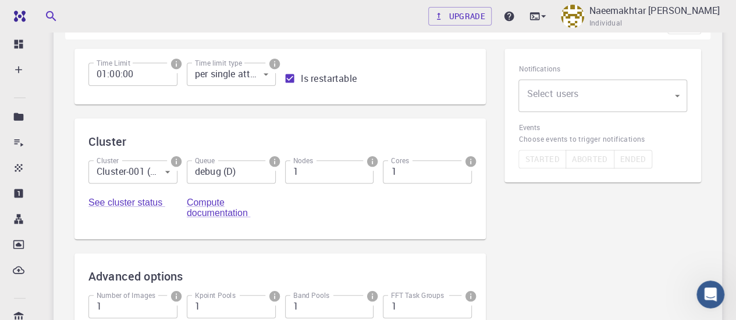
scroll to position [93, 0]
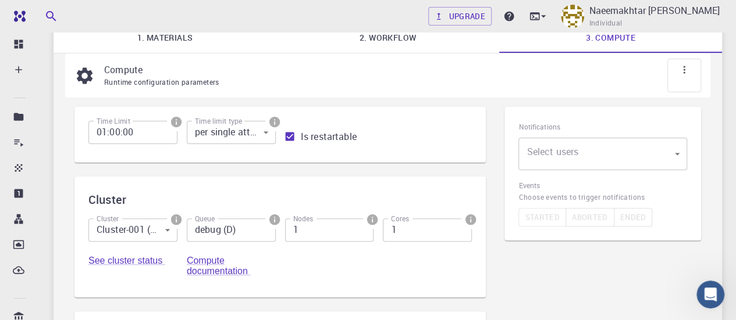
click at [539, 161] on body "Free Dashboard Create New Job New Material Create Material Upload File Import f…" at bounding box center [368, 230] width 736 height 646
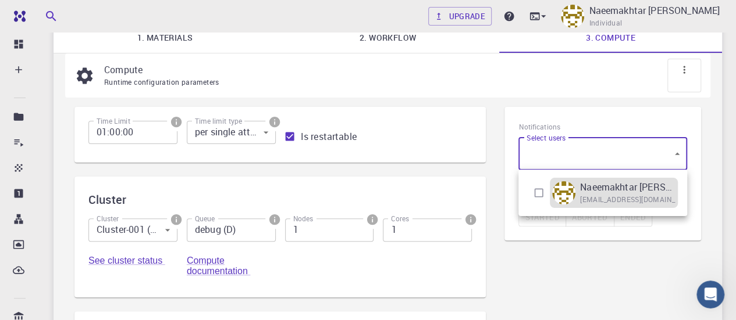
click at [592, 186] on p "Naeemakhtar [PERSON_NAME]" at bounding box center [627, 187] width 95 height 14
type input "[object Object]"
checkbox input "true"
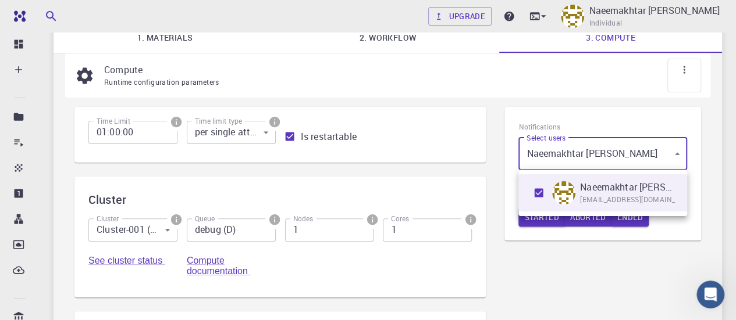
click at [501, 184] on div at bounding box center [368, 160] width 736 height 320
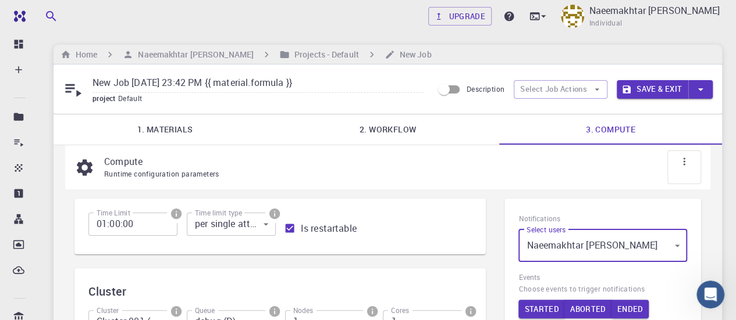
scroll to position [0, 0]
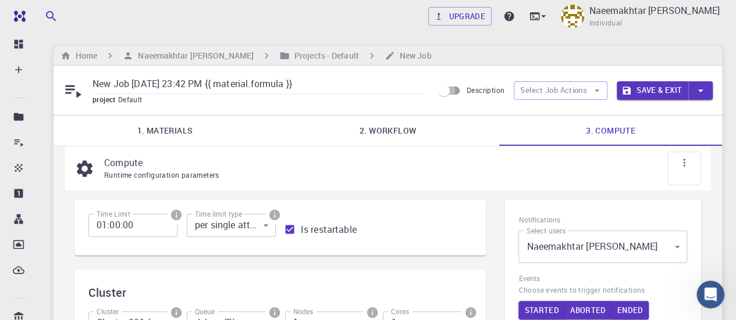
click at [444, 96] on input "Description" at bounding box center [444, 91] width 66 height 22
checkbox input "true"
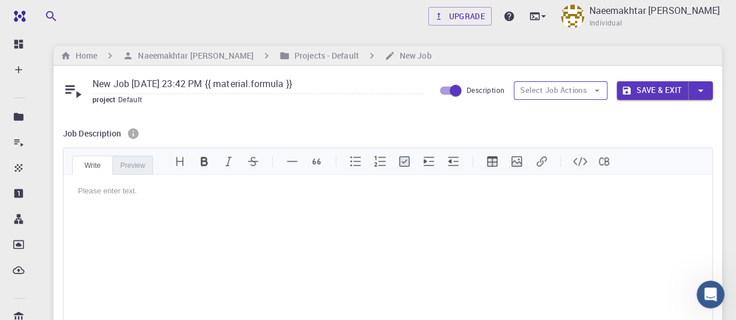
click at [567, 94] on button "Select Job Actions" at bounding box center [561, 90] width 94 height 19
click at [516, 216] on div "Please enter text." at bounding box center [387, 262] width 648 height 174
click at [126, 173] on div "Preview" at bounding box center [132, 165] width 41 height 19
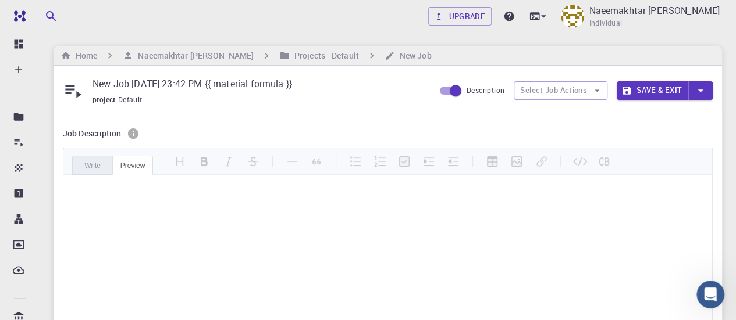
click at [85, 165] on div "Write" at bounding box center [92, 165] width 41 height 19
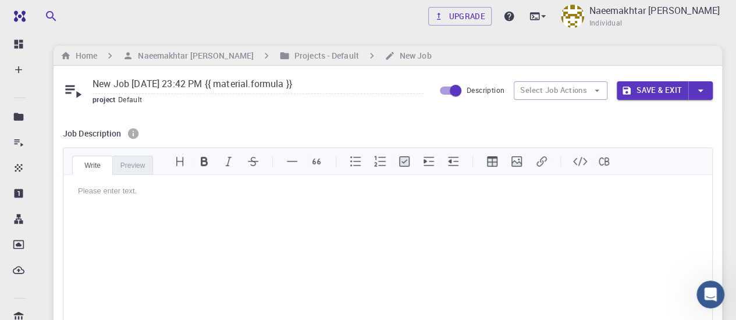
click at [66, 87] on icon at bounding box center [73, 90] width 20 height 20
click at [133, 172] on div "Preview" at bounding box center [132, 165] width 41 height 19
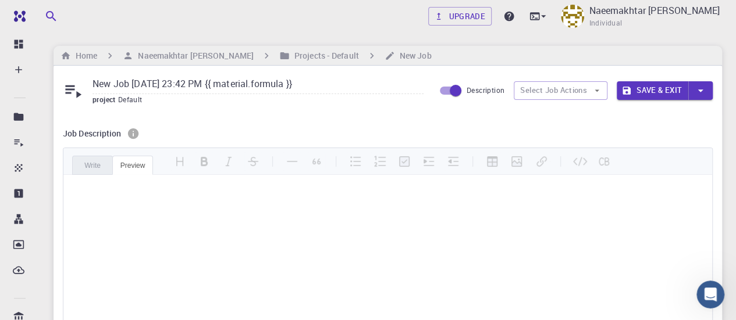
click at [107, 163] on div "Write" at bounding box center [92, 165] width 41 height 19
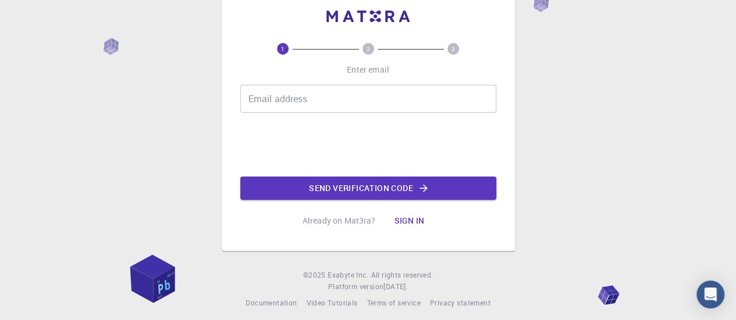
scroll to position [35, 0]
